Goal: Task Accomplishment & Management: Manage account settings

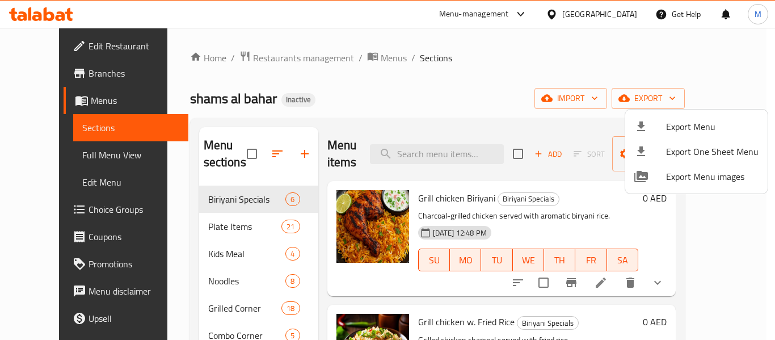
click at [240, 60] on div at bounding box center [387, 170] width 775 height 340
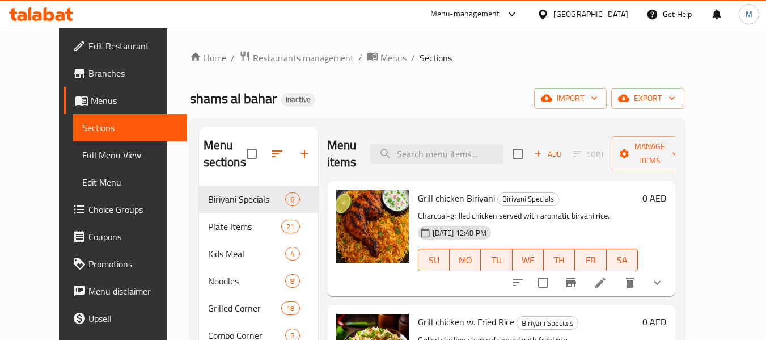
click at [253, 60] on span "Restaurants management" at bounding box center [303, 58] width 101 height 14
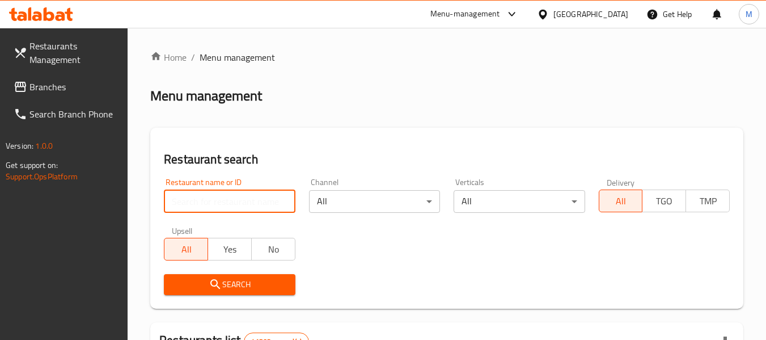
paste input "Ecru Cafe - Bakery - Catering"
click button "Search" at bounding box center [229, 284] width 131 height 21
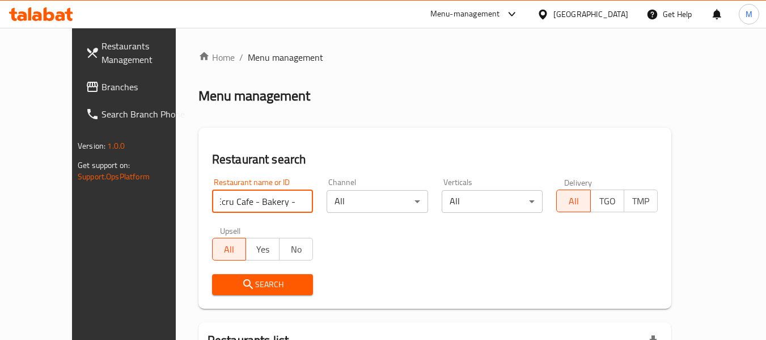
drag, startPoint x: 241, startPoint y: 201, endPoint x: 333, endPoint y: 226, distance: 95.1
click at [333, 226] on div "Restaurant name or ID Ecru Cafe - Bakery - Catering Restaurant name or ID Chann…" at bounding box center [434, 236] width 459 height 130
type input "Ecru Cafe - Bakery"
click button "Search" at bounding box center [263, 284] width 102 height 21
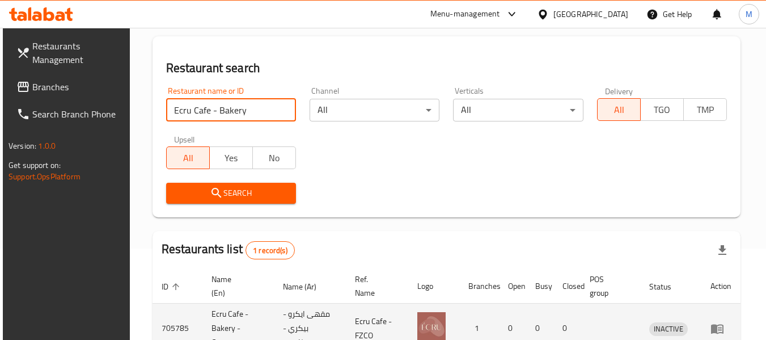
scroll to position [166, 0]
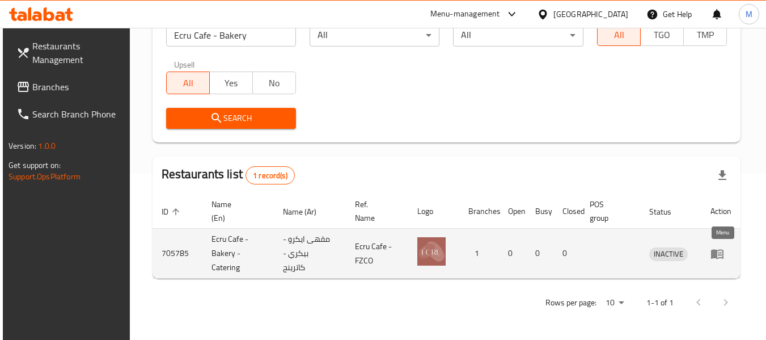
click at [730, 255] on link "enhanced table" at bounding box center [721, 254] width 21 height 14
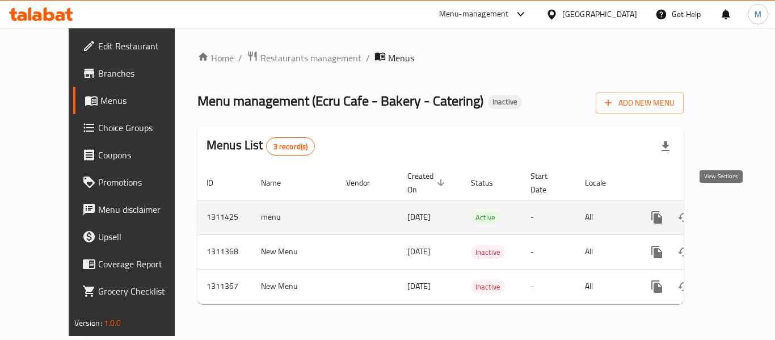
click at [733, 204] on link "enhanced table" at bounding box center [738, 217] width 27 height 27
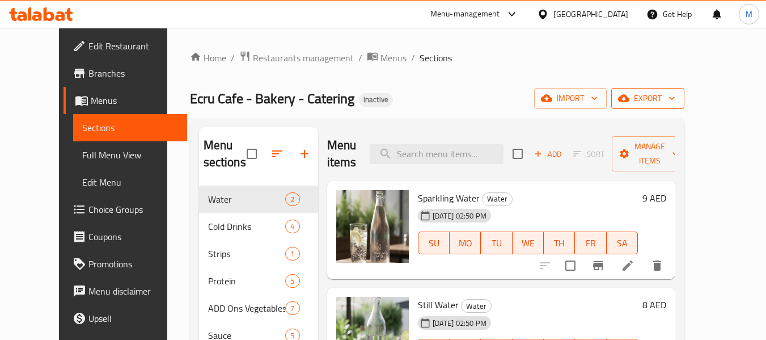
click at [675, 98] on span "export" at bounding box center [647, 98] width 55 height 14
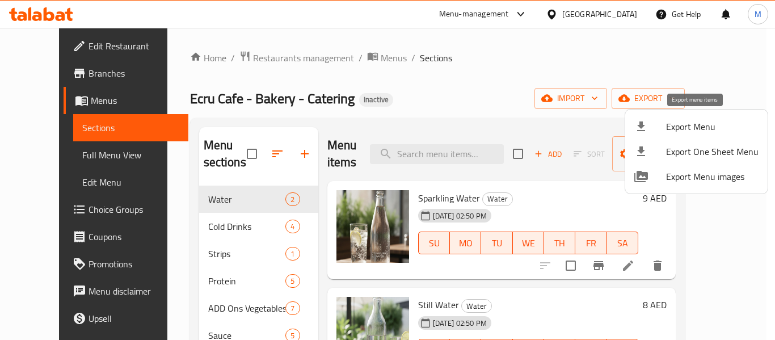
click at [684, 121] on span "Export Menu" at bounding box center [712, 127] width 92 height 14
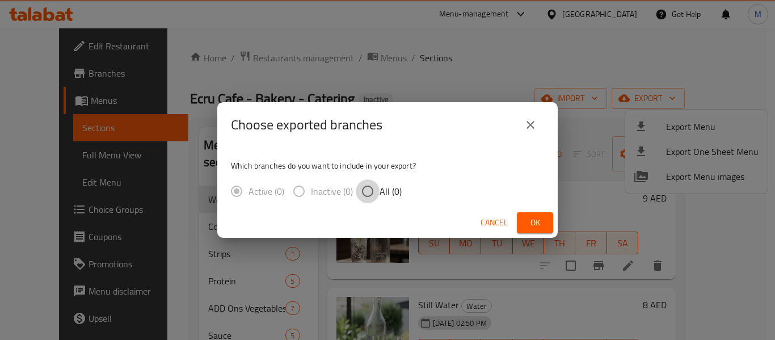
click at [377, 192] on input "All (0)" at bounding box center [368, 191] width 24 height 24
radio input "true"
click at [535, 223] on span "Ok" at bounding box center [535, 223] width 18 height 14
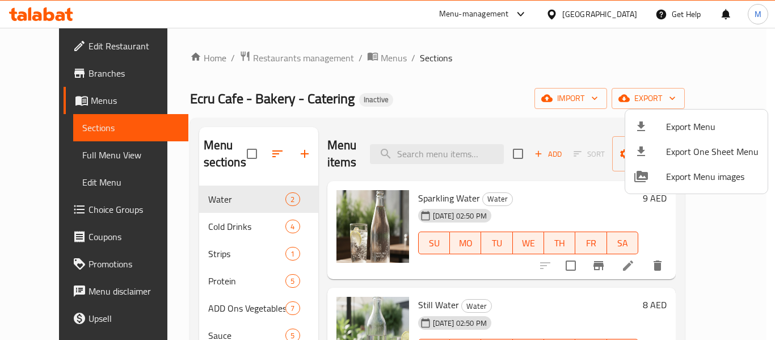
click at [572, 11] on div at bounding box center [387, 170] width 775 height 340
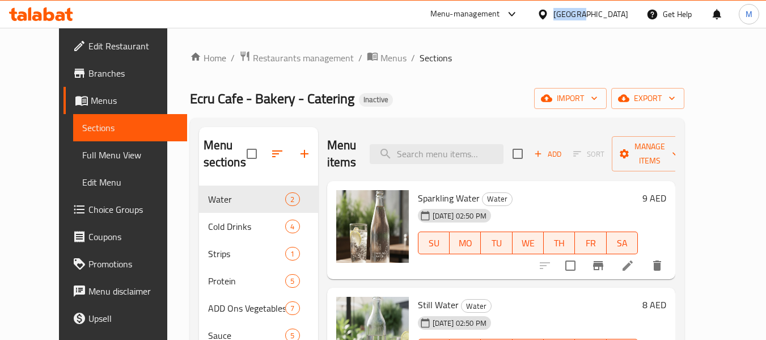
click at [572, 11] on div "[GEOGRAPHIC_DATA]" at bounding box center [591, 14] width 75 height 12
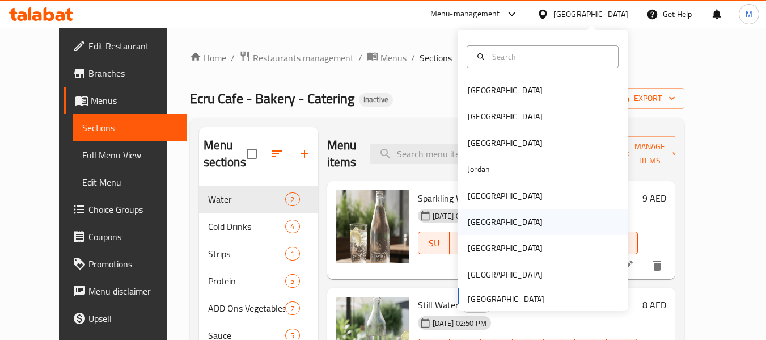
click at [485, 219] on div "[GEOGRAPHIC_DATA]" at bounding box center [505, 222] width 93 height 26
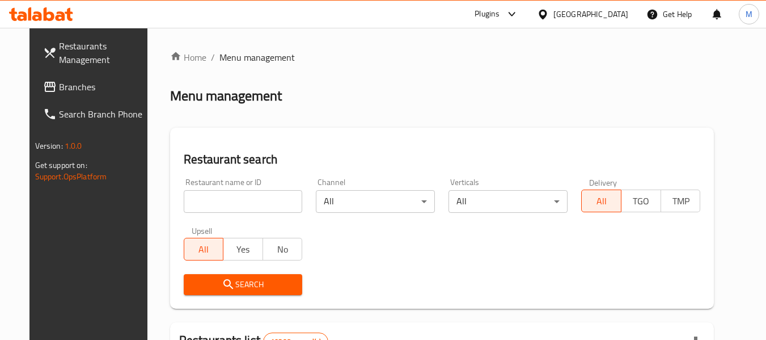
click at [209, 209] on input "search" at bounding box center [243, 201] width 119 height 23
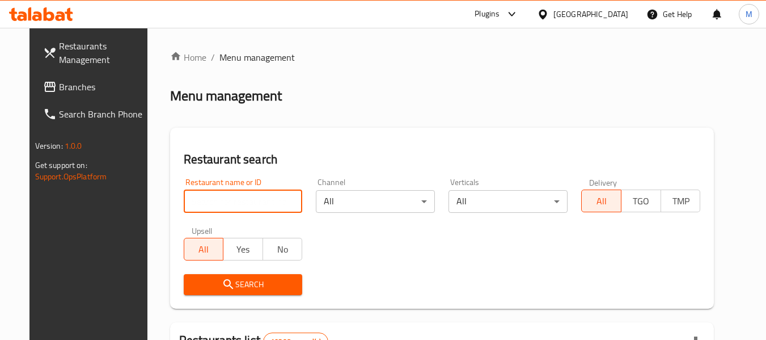
paste input "Ruqie"
type input "Ruqie"
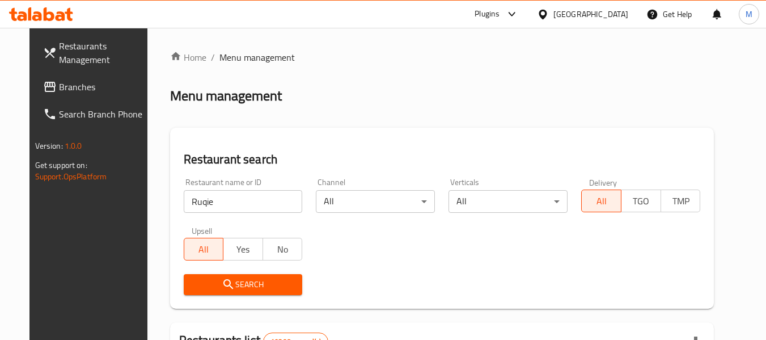
click at [222, 288] on icon "submit" at bounding box center [229, 284] width 14 height 14
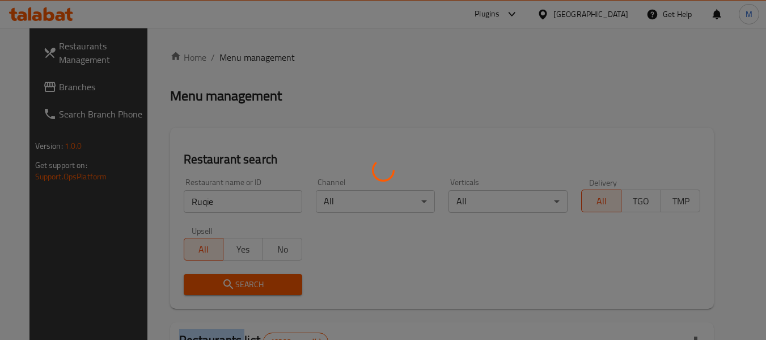
click at [221, 288] on div at bounding box center [383, 170] width 766 height 340
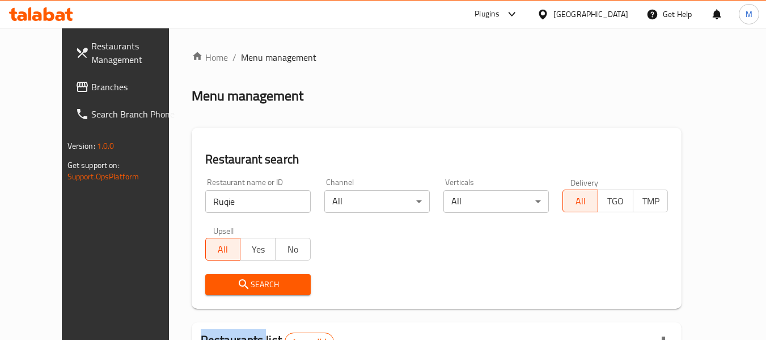
click at [237, 281] on icon "submit" at bounding box center [244, 284] width 14 height 14
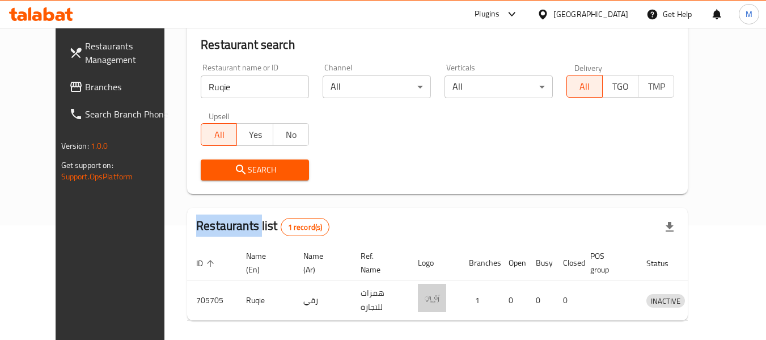
scroll to position [157, 0]
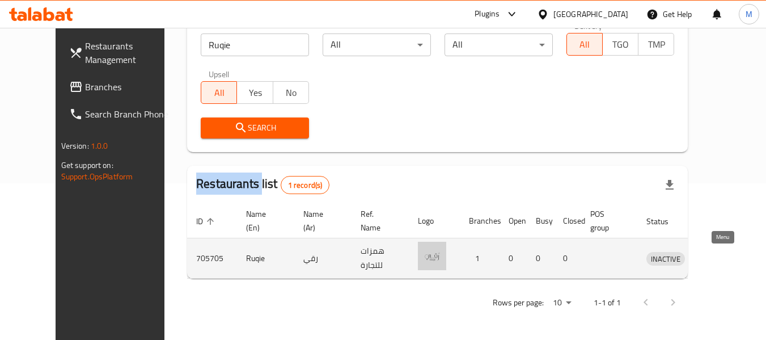
click at [721, 255] on icon "enhanced table" at bounding box center [714, 259] width 12 height 10
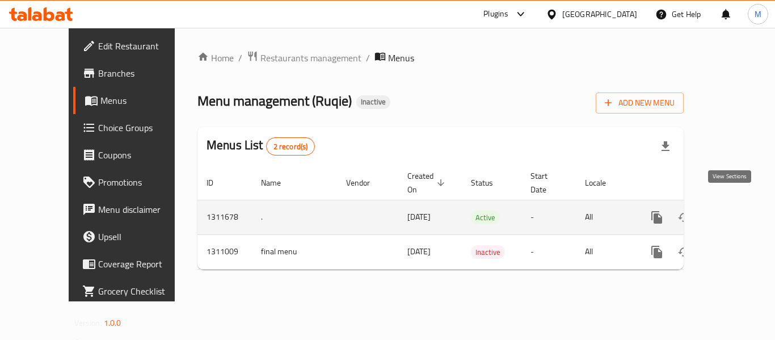
click at [735, 210] on icon "enhanced table" at bounding box center [739, 217] width 14 height 14
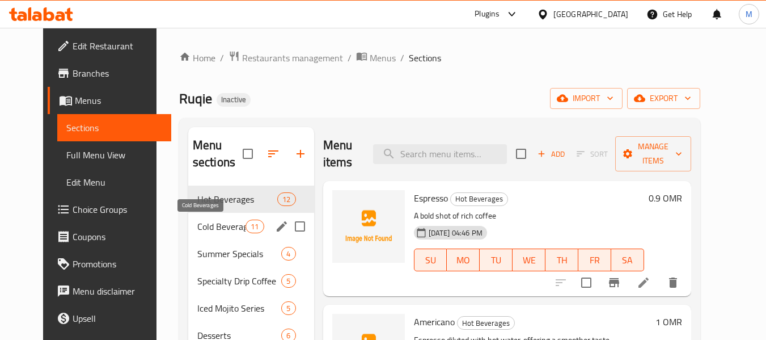
drag, startPoint x: 210, startPoint y: 225, endPoint x: 202, endPoint y: 239, distance: 16.5
click at [210, 225] on span "Cold Beverages" at bounding box center [221, 226] width 48 height 14
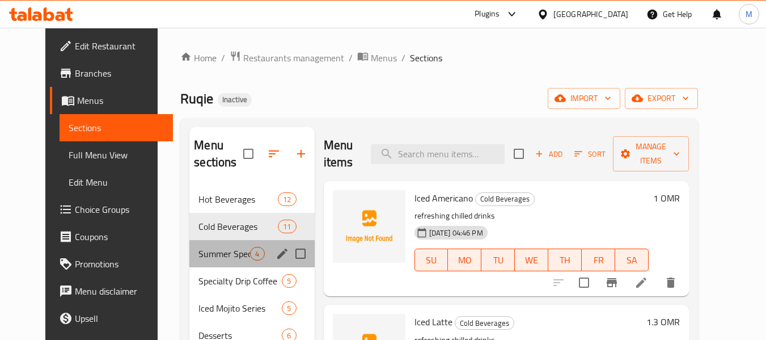
click at [202, 240] on div "Summer Specials 4" at bounding box center [251, 253] width 125 height 27
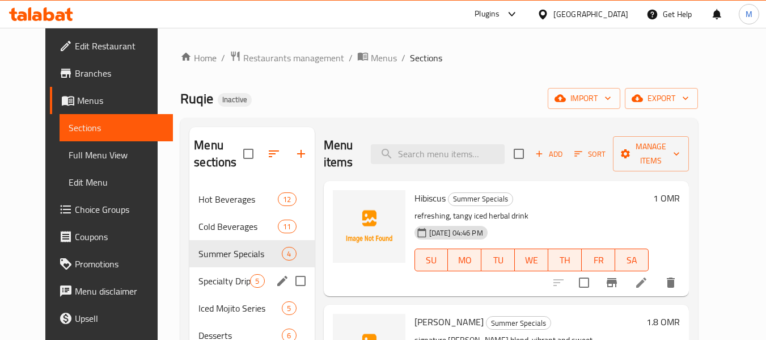
scroll to position [159, 0]
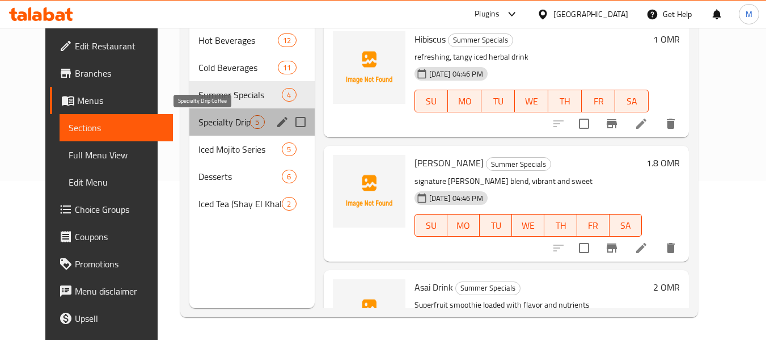
click at [207, 124] on span "Specialty Drip Coffee" at bounding box center [224, 122] width 52 height 14
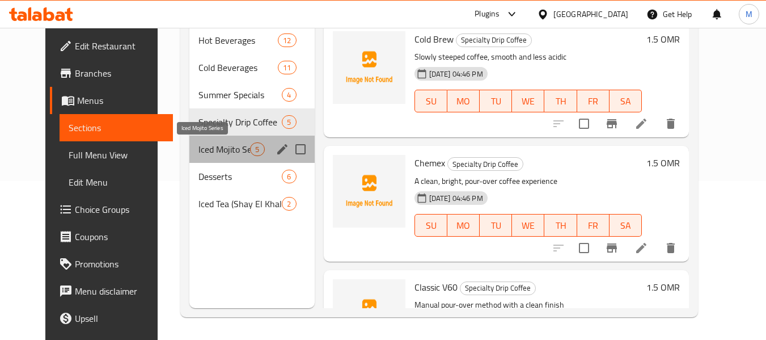
click at [201, 145] on span "Iced Mojito Series" at bounding box center [224, 149] width 52 height 14
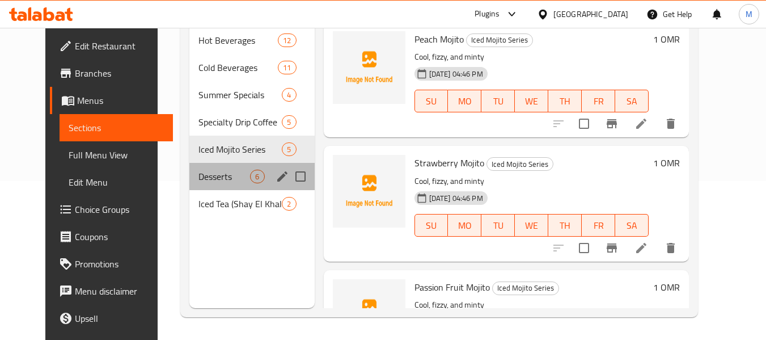
click at [195, 163] on div "Desserts 6" at bounding box center [251, 176] width 125 height 27
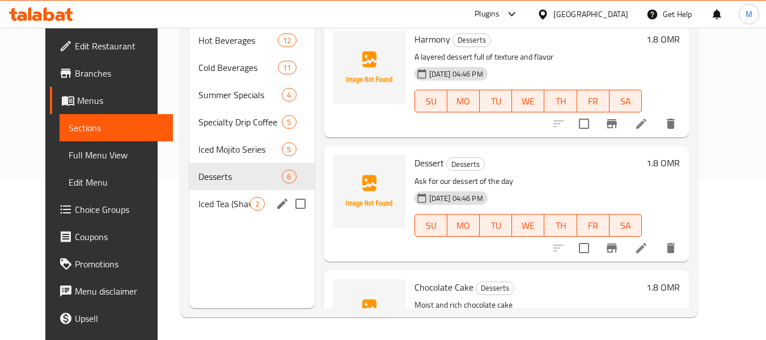
click at [194, 194] on div "Iced Tea (Shay El Khaleej) 2" at bounding box center [251, 203] width 125 height 27
